Goal: Information Seeking & Learning: Learn about a topic

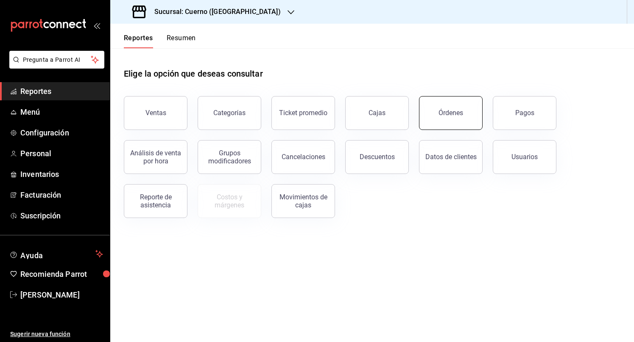
click at [445, 119] on button "Órdenes" at bounding box center [451, 113] width 64 height 34
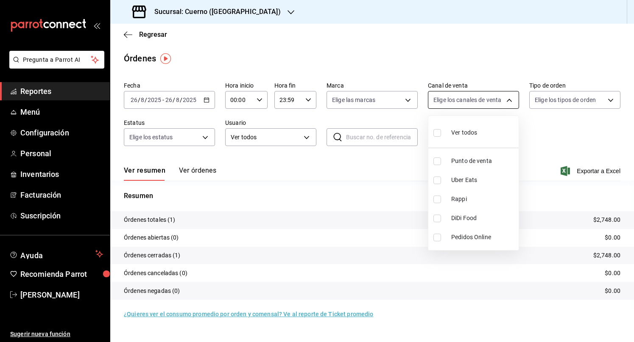
click at [494, 97] on body "Pregunta a Parrot AI Reportes Menú Configuración Personal Inventarios Facturaci…" at bounding box center [317, 171] width 634 height 342
click at [309, 42] on div at bounding box center [317, 171] width 634 height 342
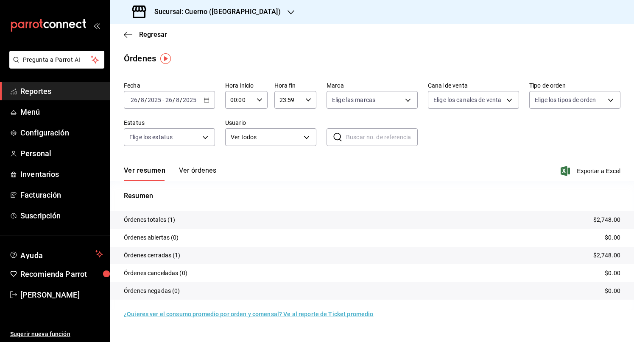
click at [236, 11] on h3 "Sucursal: Cuerno ([GEOGRAPHIC_DATA])" at bounding box center [213, 12] width 133 height 10
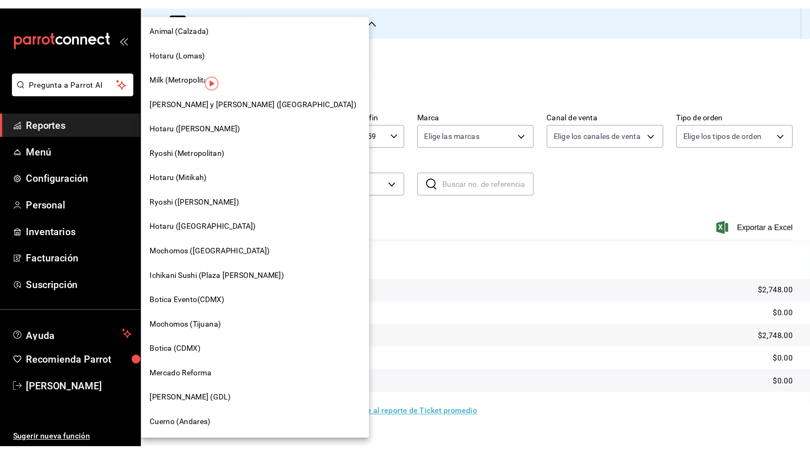
scroll to position [460, 0]
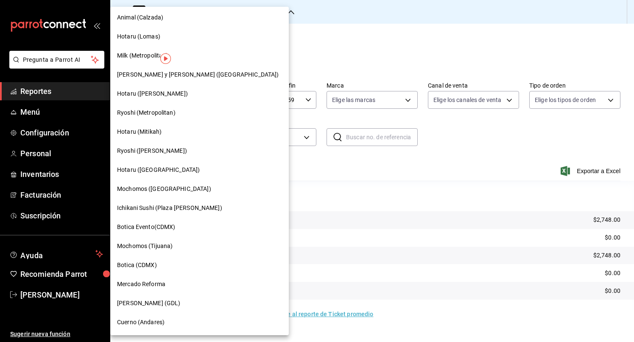
click at [171, 250] on span "Mochomos (Tijuana)" at bounding box center [145, 246] width 56 height 9
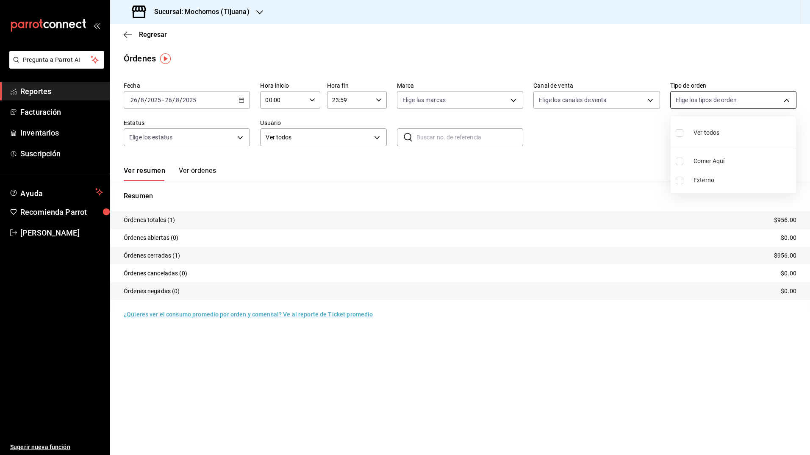
click at [633, 100] on body "Pregunta a Parrot AI Reportes Facturación Inventarios Suscripción Ayuda Recomie…" at bounding box center [405, 227] width 810 height 455
click at [606, 134] on div at bounding box center [405, 227] width 810 height 455
click at [633, 97] on body "Pregunta a Parrot AI Reportes Facturación Inventarios Suscripción Ayuda Recomie…" at bounding box center [405, 227] width 810 height 455
click at [633, 137] on div at bounding box center [405, 227] width 810 height 455
click at [244, 97] on icon "button" at bounding box center [242, 100] width 6 height 6
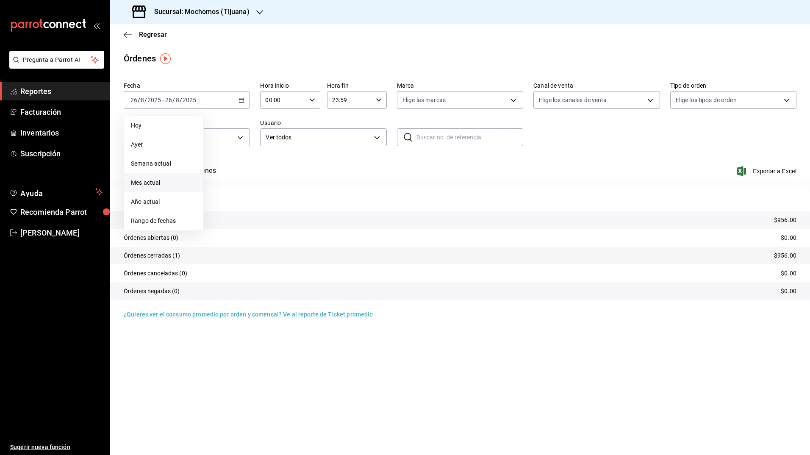
click at [170, 181] on span "Mes actual" at bounding box center [164, 182] width 66 height 9
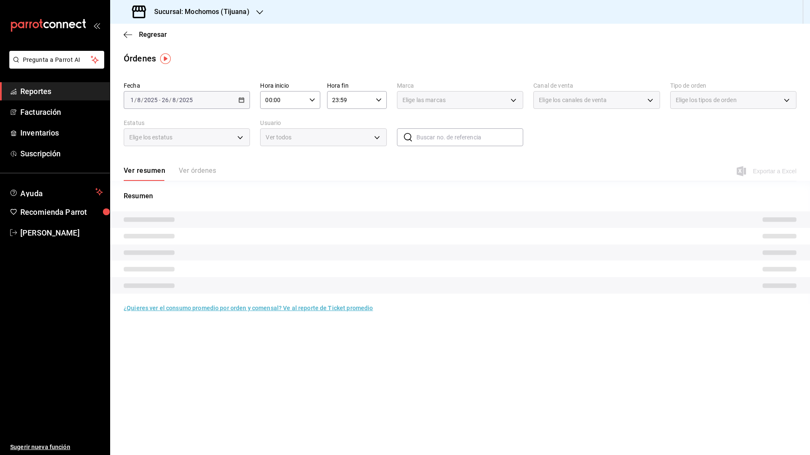
click at [196, 170] on div "Ver resumen Ver órdenes" at bounding box center [170, 174] width 92 height 14
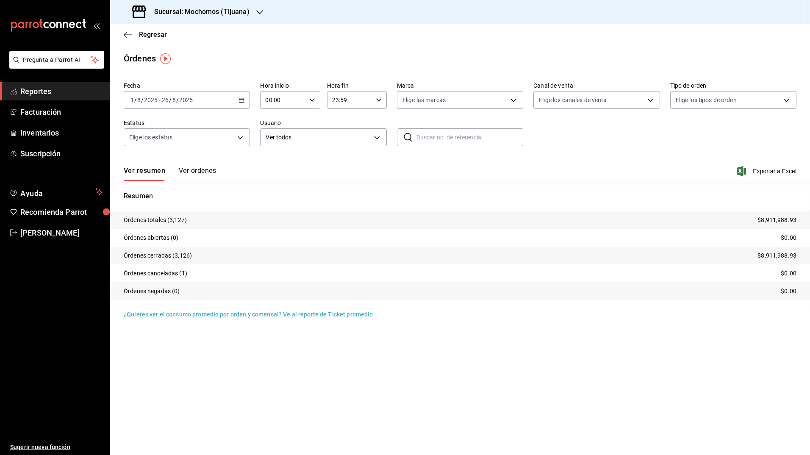
click at [196, 170] on button "Ver órdenes" at bounding box center [197, 174] width 37 height 14
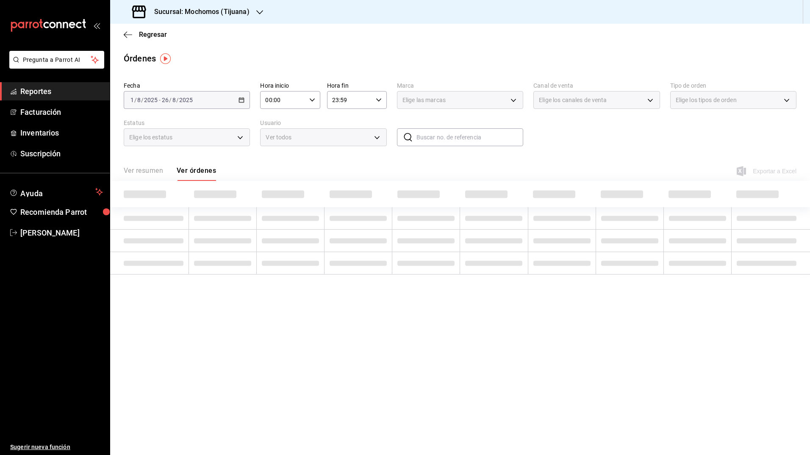
click at [633, 146] on div "Fecha [DATE] [DATE] - [DATE] [DATE] Hora inicio 00:00 Hora inicio Hora fin 23:5…" at bounding box center [460, 117] width 673 height 78
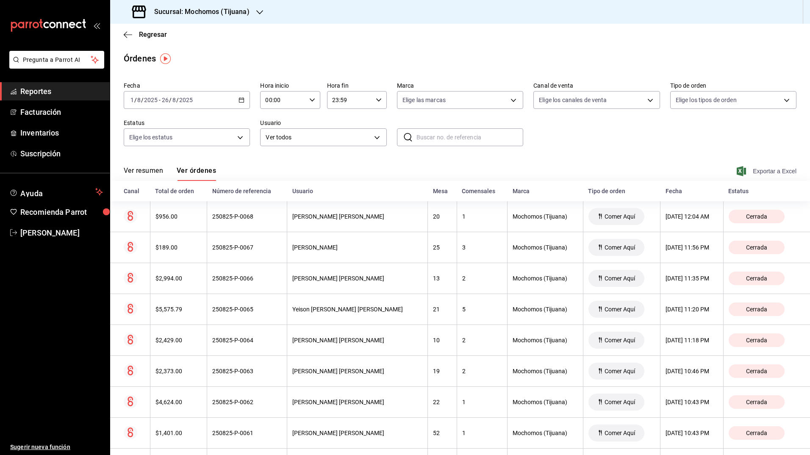
click at [633, 175] on icon "button" at bounding box center [741, 171] width 9 height 10
click at [566, 134] on div "Fecha [DATE] [DATE] - [DATE] [DATE] Hora inicio 00:00 Hora inicio Hora fin 23:5…" at bounding box center [460, 117] width 673 height 78
click at [633, 167] on icon "button" at bounding box center [741, 171] width 9 height 10
click at [633, 129] on div "Fecha [DATE] [DATE] - [DATE] [DATE] Hora inicio 00:00 Hora inicio Hora fin 23:5…" at bounding box center [460, 117] width 673 height 78
click at [633, 172] on icon "button" at bounding box center [741, 171] width 9 height 10
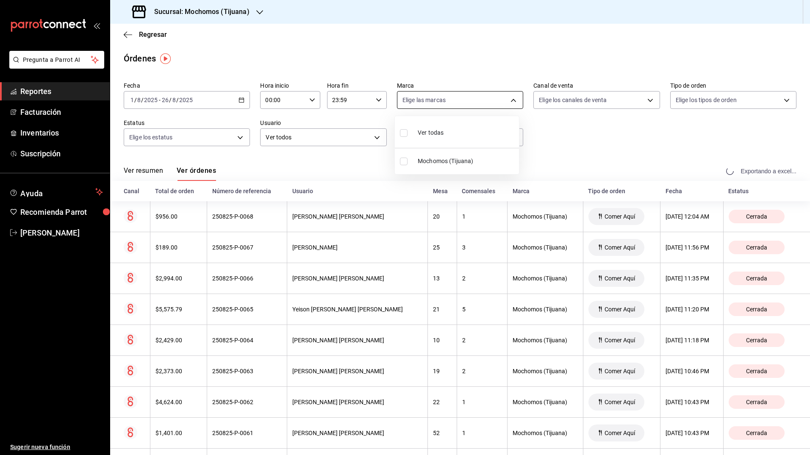
click at [502, 106] on body "Pregunta a Parrot AI Reportes Facturación Inventarios Suscripción Ayuda Recomie…" at bounding box center [405, 227] width 810 height 455
click at [633, 170] on div at bounding box center [405, 227] width 810 height 455
click at [633, 170] on icon "button" at bounding box center [741, 171] width 9 height 10
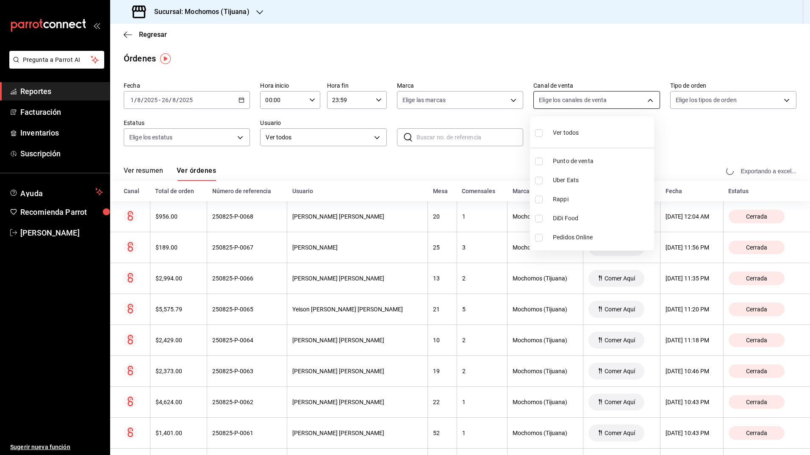
click at [633, 100] on body "Pregunta a Parrot AI Reportes Facturación Inventarios Suscripción Ayuda Recomie…" at bounding box center [405, 227] width 810 height 455
click at [633, 143] on div at bounding box center [405, 227] width 810 height 455
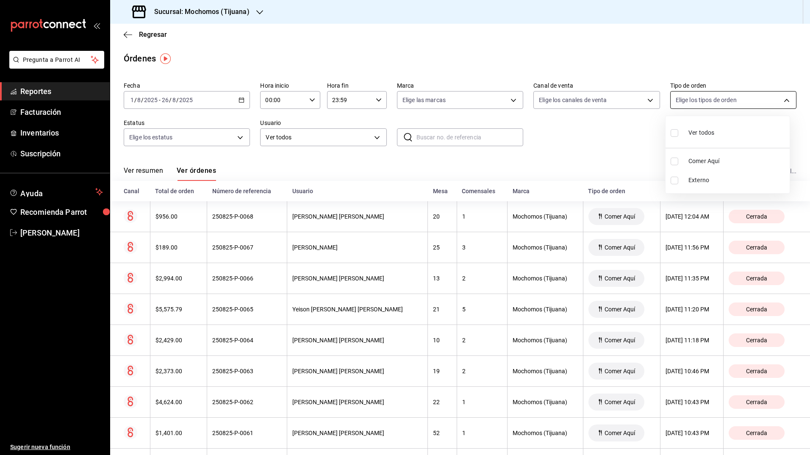
click at [633, 97] on body "Pregunta a Parrot AI Reportes Facturación Inventarios Suscripción Ayuda Recomie…" at bounding box center [405, 227] width 810 height 455
click at [587, 154] on div at bounding box center [405, 227] width 810 height 455
click at [633, 173] on icon "button" at bounding box center [741, 171] width 9 height 10
click at [583, 125] on div "Fecha [DATE] [DATE] - [DATE] [DATE] Hora inicio 00:00 Hora inicio Hora fin 23:5…" at bounding box center [460, 117] width 673 height 78
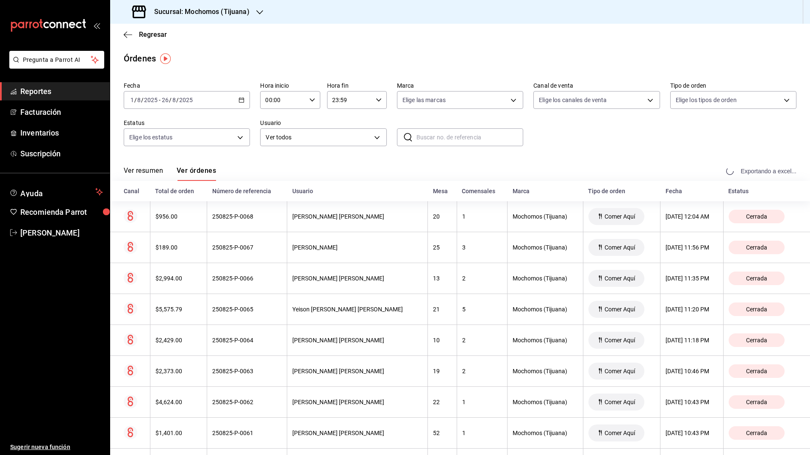
click at [241, 100] on \(Stroke\) "button" at bounding box center [241, 99] width 5 height 0
click at [170, 220] on span "Rango de fechas" at bounding box center [164, 221] width 66 height 9
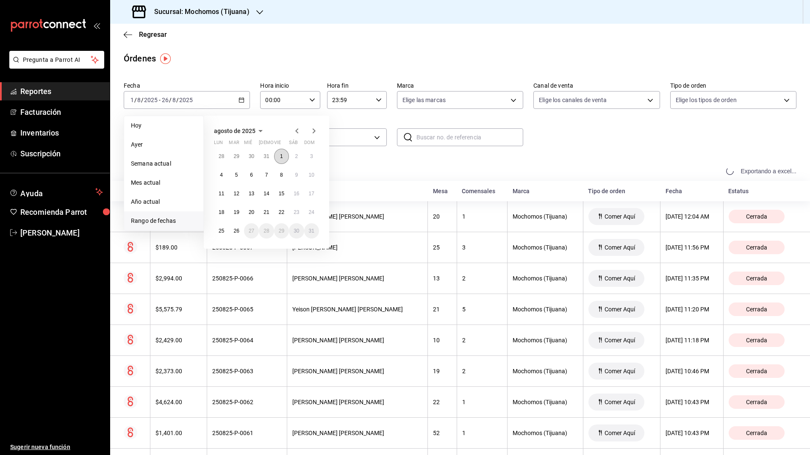
click at [282, 156] on abbr "1" at bounding box center [281, 156] width 3 height 6
click at [220, 194] on abbr "11" at bounding box center [222, 194] width 6 height 6
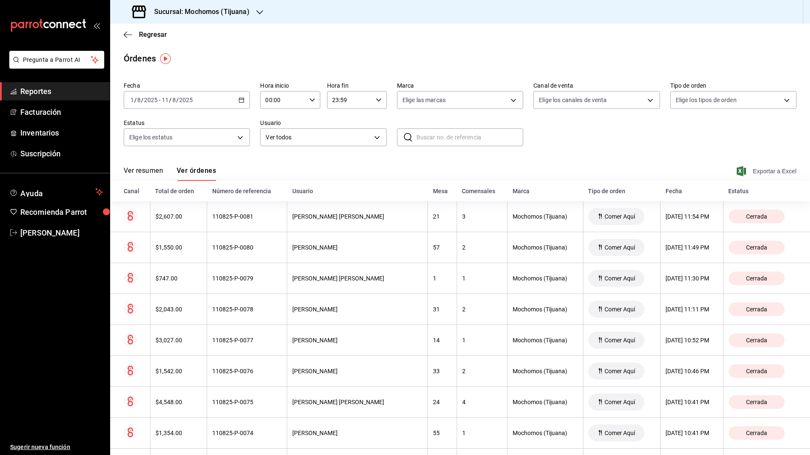
click at [633, 170] on icon "button" at bounding box center [741, 171] width 9 height 10
click at [129, 36] on icon "button" at bounding box center [128, 35] width 8 height 8
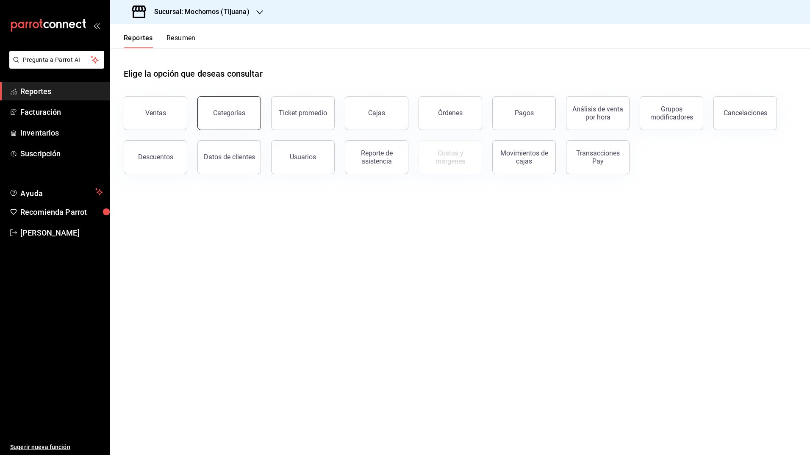
click at [221, 109] on button "Categorías" at bounding box center [229, 113] width 64 height 34
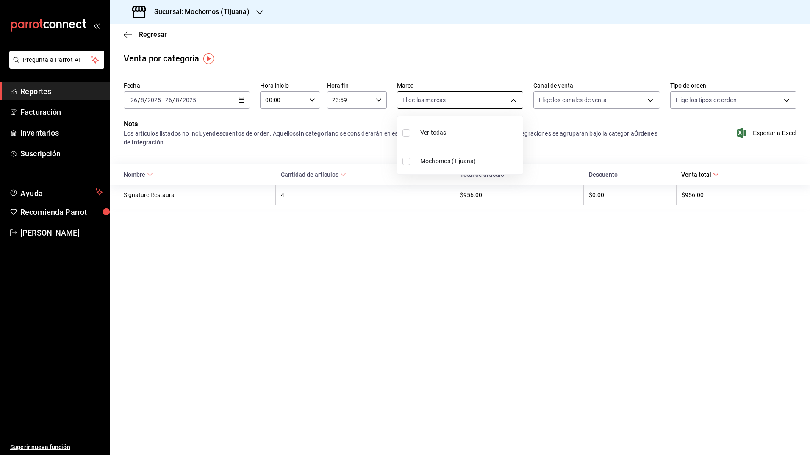
click at [502, 96] on body "Pregunta a Parrot AI Reportes Facturación Inventarios Suscripción Ayuda Recomie…" at bounding box center [405, 227] width 810 height 455
click at [633, 97] on div at bounding box center [405, 227] width 810 height 455
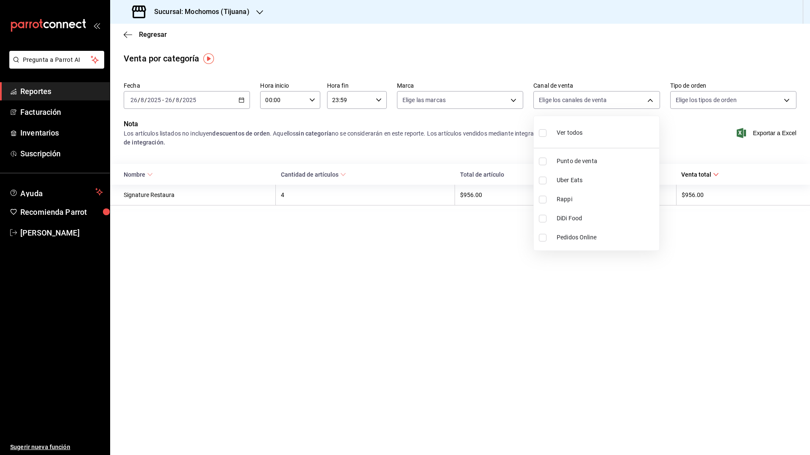
click at [633, 97] on body "Pregunta a Parrot AI Reportes Facturación Inventarios Suscripción Ayuda Recomie…" at bounding box center [405, 227] width 810 height 455
click at [633, 97] on div at bounding box center [405, 227] width 810 height 455
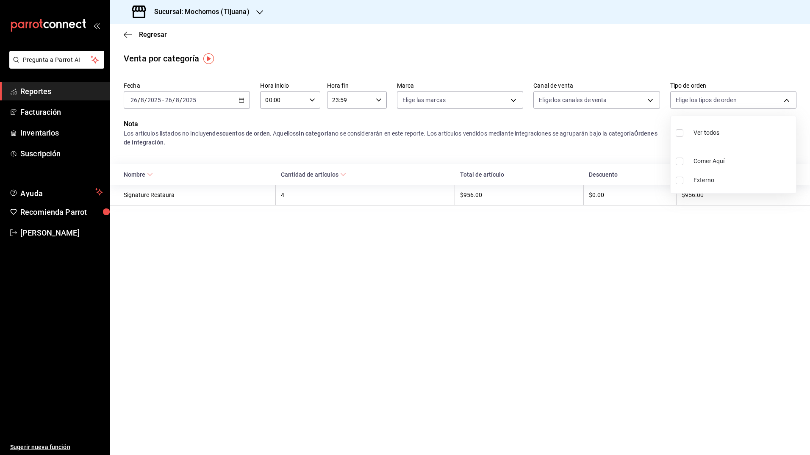
click at [633, 97] on body "Pregunta a Parrot AI Reportes Facturación Inventarios Suscripción Ayuda Recomie…" at bounding box center [405, 227] width 810 height 455
click at [530, 58] on div at bounding box center [405, 227] width 810 height 455
click at [145, 35] on span "Regresar" at bounding box center [153, 35] width 28 height 8
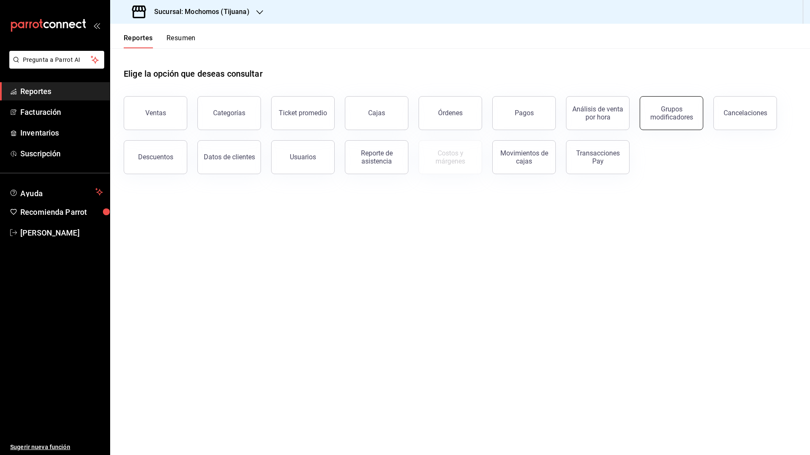
click at [633, 108] on div "Grupos modificadores" at bounding box center [671, 113] width 53 height 16
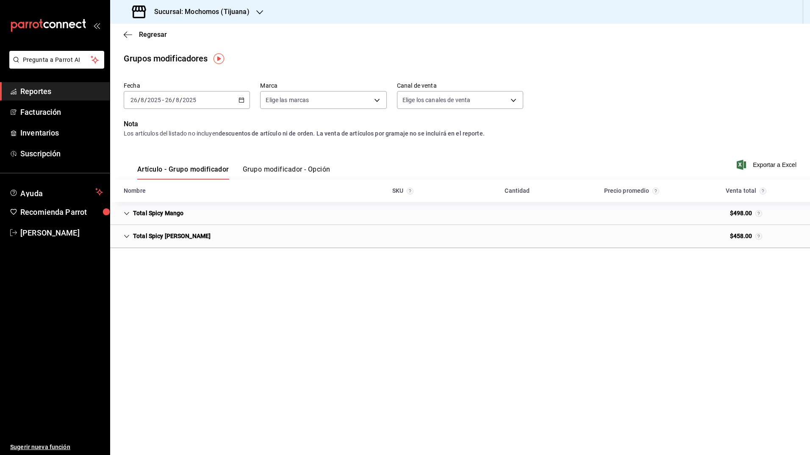
click at [244, 99] on icon "button" at bounding box center [242, 100] width 6 height 6
click at [173, 198] on span "Rango de fechas" at bounding box center [164, 201] width 66 height 9
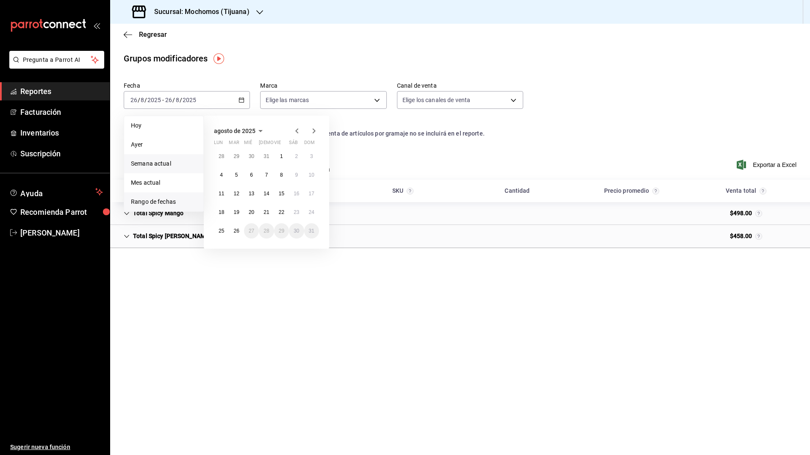
click at [165, 164] on span "Semana actual" at bounding box center [164, 163] width 66 height 9
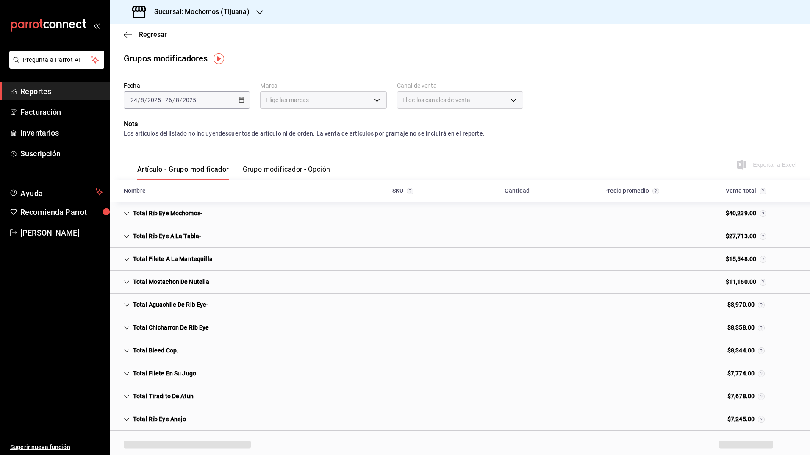
click at [350, 102] on div "Elige las marcas" at bounding box center [323, 100] width 126 height 18
click at [465, 102] on span "Elige los canales de venta" at bounding box center [437, 100] width 68 height 8
click at [367, 55] on div "Grupos modificadores" at bounding box center [460, 58] width 700 height 13
click at [149, 33] on span "Regresar" at bounding box center [153, 35] width 28 height 8
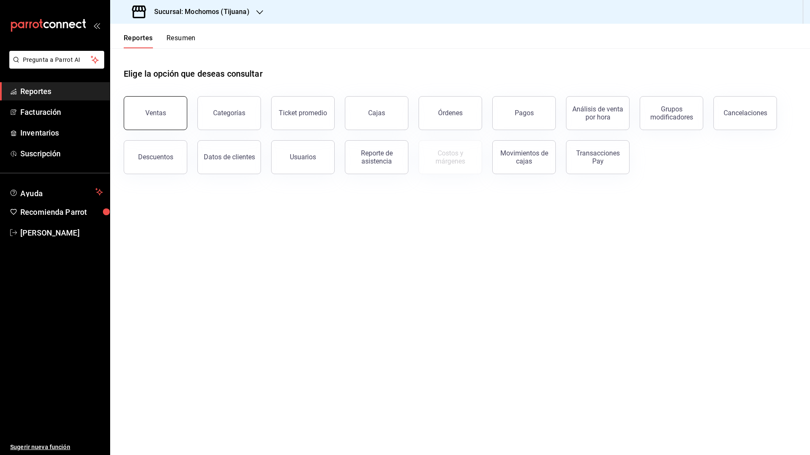
click at [167, 113] on button "Ventas" at bounding box center [156, 113] width 64 height 34
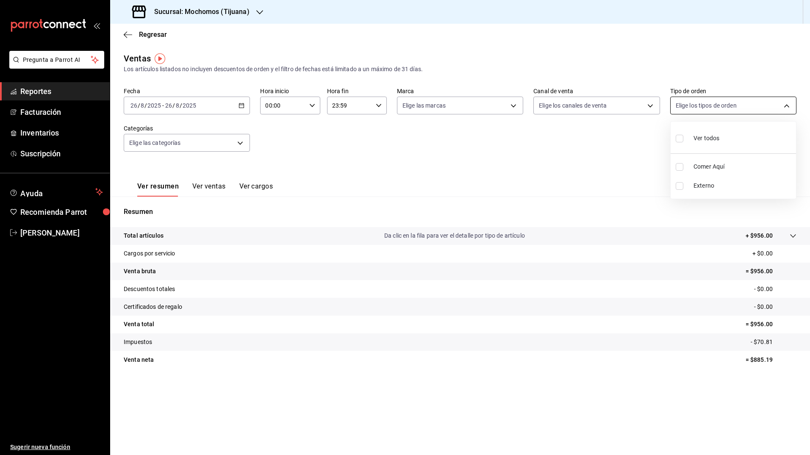
click at [633, 104] on body "Pregunta a Parrot AI Reportes Facturación Inventarios Suscripción Ayuda Recomie…" at bounding box center [405, 227] width 810 height 455
click at [564, 154] on div at bounding box center [405, 227] width 810 height 455
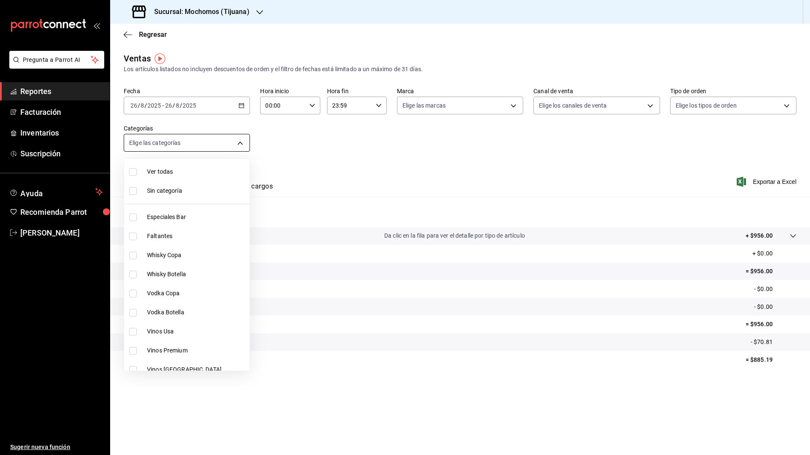
click at [191, 142] on body "Pregunta a Parrot AI Reportes Facturación Inventarios Suscripción Ayuda Recomie…" at bounding box center [405, 227] width 810 height 455
click at [329, 167] on div at bounding box center [405, 227] width 810 height 455
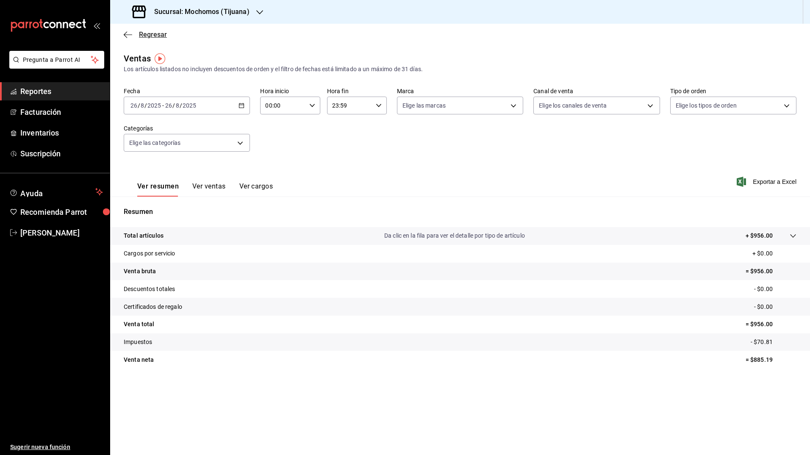
click at [132, 31] on span "Regresar" at bounding box center [145, 35] width 43 height 8
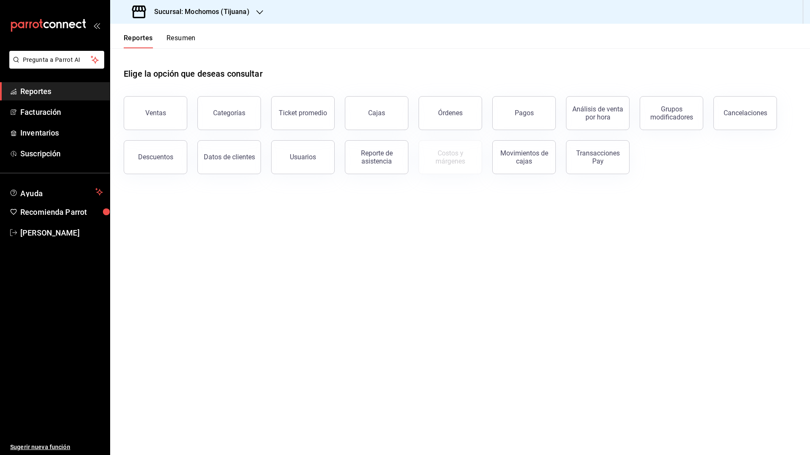
click at [190, 34] on button "Resumen" at bounding box center [181, 41] width 29 height 14
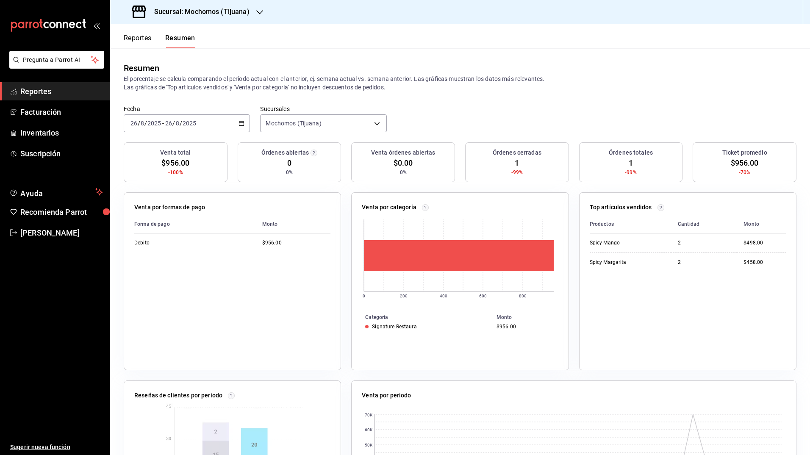
click at [139, 38] on button "Reportes" at bounding box center [138, 41] width 28 height 14
